Goal: Navigation & Orientation: Understand site structure

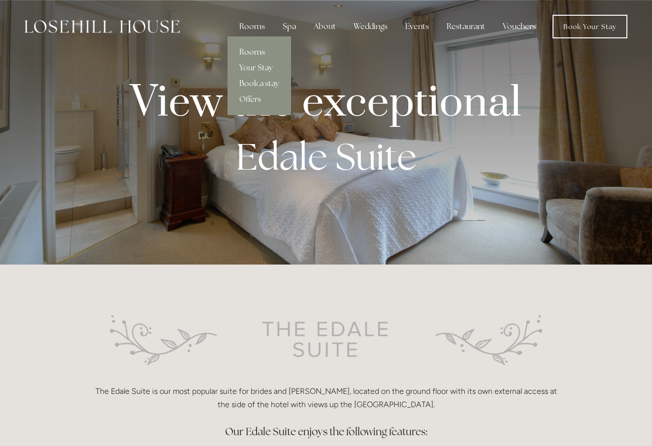
click at [258, 51] on link "Rooms" at bounding box center [258, 52] width 63 height 16
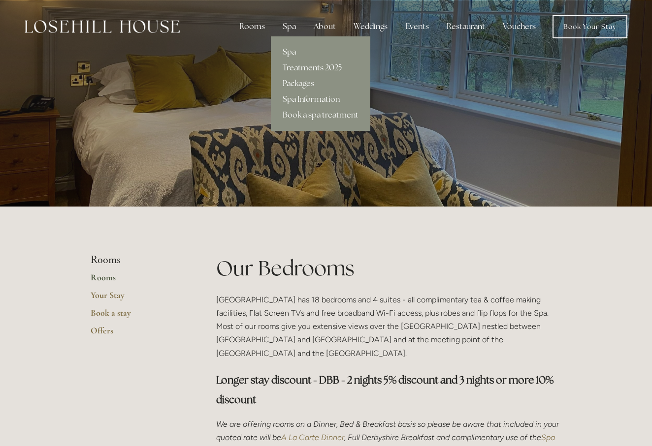
click at [293, 28] on div "Spa" at bounding box center [289, 27] width 29 height 20
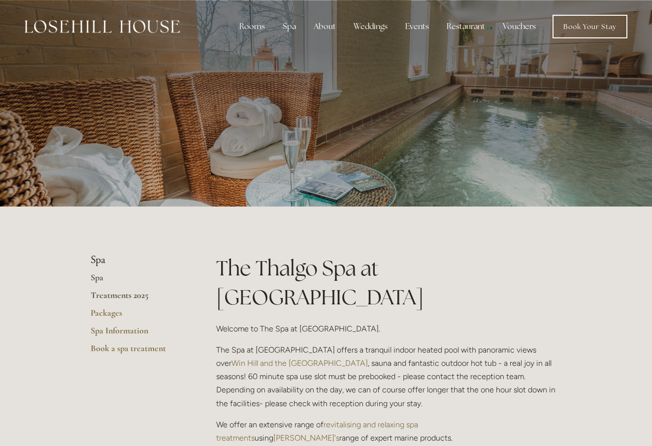
click at [122, 295] on link "Treatments 2025" at bounding box center [138, 299] width 94 height 18
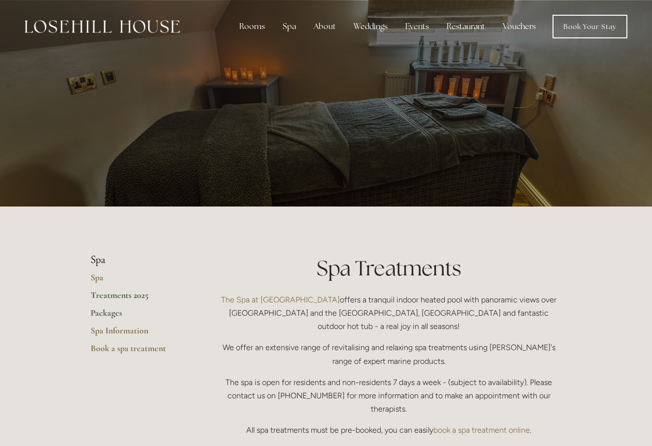
click at [110, 312] on link "Packages" at bounding box center [138, 317] width 94 height 18
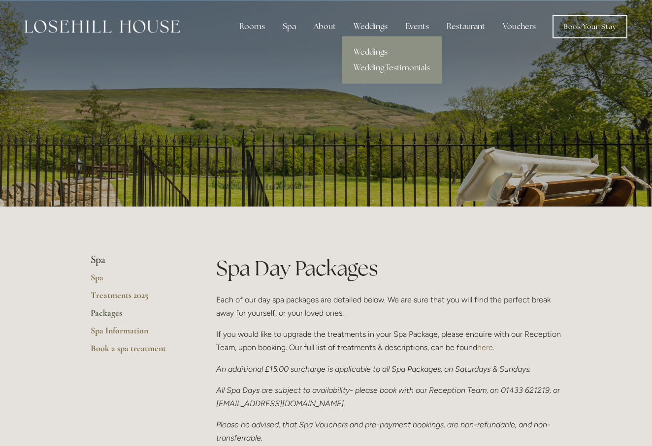
click at [368, 53] on link "Weddings" at bounding box center [392, 52] width 100 height 16
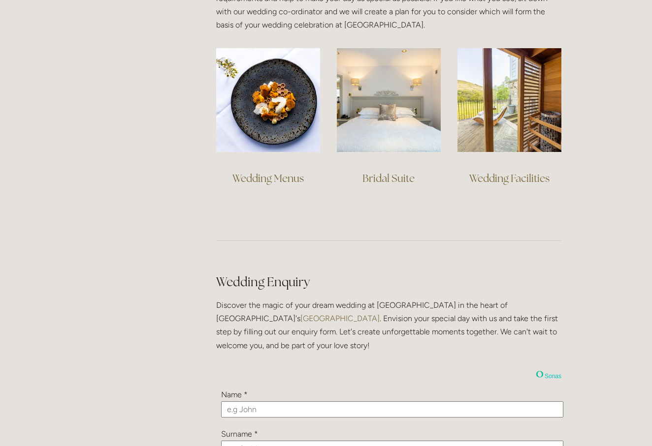
scroll to position [759, 0]
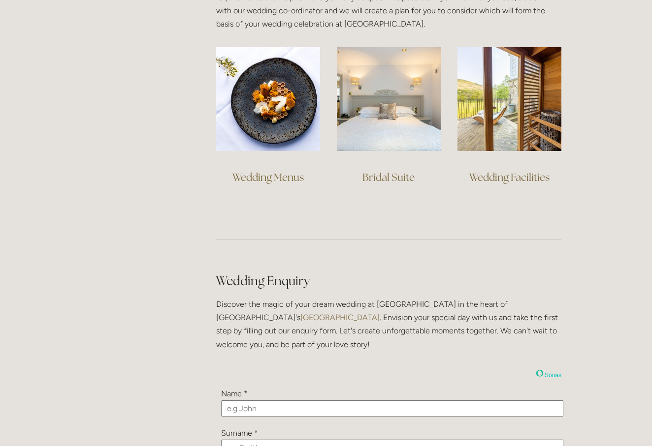
click at [375, 177] on link "Bridal Suite" at bounding box center [388, 177] width 52 height 13
click at [514, 176] on link "Wedding Facilities" at bounding box center [509, 177] width 80 height 13
